Goal: Information Seeking & Learning: Learn about a topic

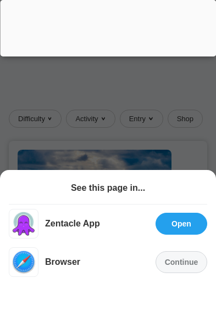
scroll to position [458, 0]
click at [184, 273] on div "Continue" at bounding box center [181, 262] width 52 height 22
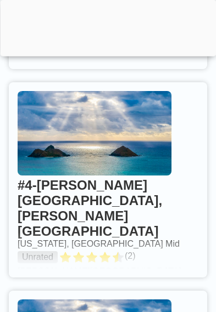
scroll to position [1347, 0]
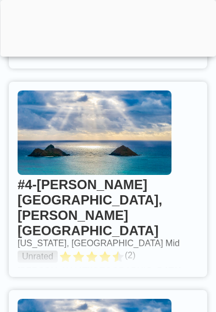
click at [185, 268] on link at bounding box center [108, 179] width 198 height 195
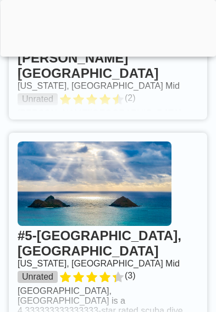
scroll to position [1521, 0]
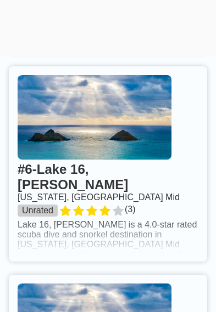
scroll to position [1747, 0]
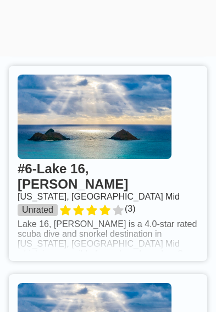
click at [178, 245] on link at bounding box center [108, 163] width 198 height 195
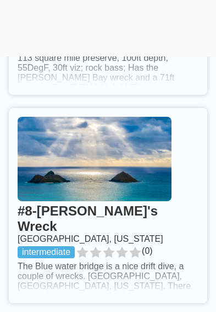
scroll to position [2175, 0]
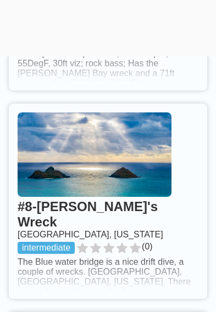
click at [187, 291] on link at bounding box center [108, 201] width 198 height 195
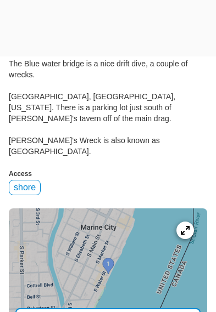
scroll to position [342, 0]
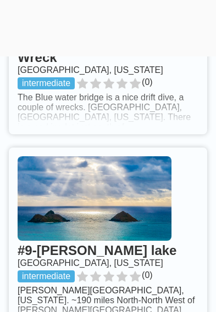
scroll to position [2343, 0]
